Goal: Information Seeking & Learning: Understand process/instructions

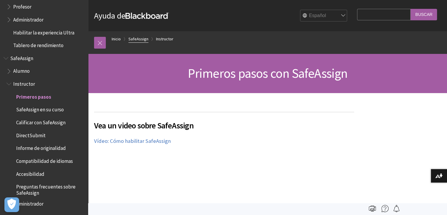
click at [139, 40] on link "SafeAssign" at bounding box center [138, 38] width 20 height 7
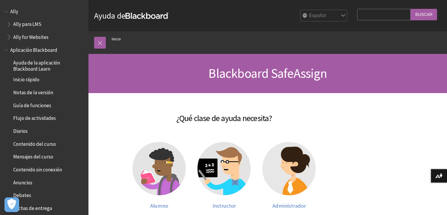
scroll to position [415, 0]
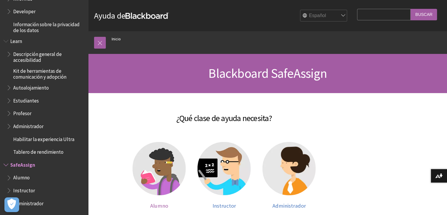
click at [163, 179] on img at bounding box center [159, 168] width 53 height 53
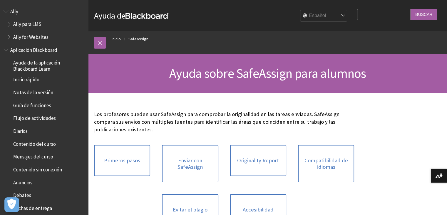
scroll to position [492, 0]
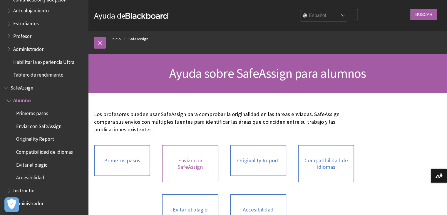
click at [192, 174] on link "Enviar con SafeAssign" at bounding box center [190, 163] width 56 height 37
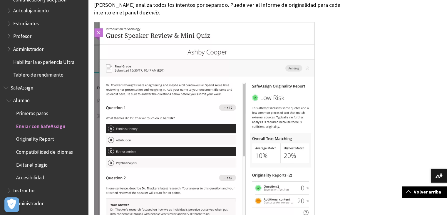
scroll to position [880, 0]
